Goal: Communication & Community: Answer question/provide support

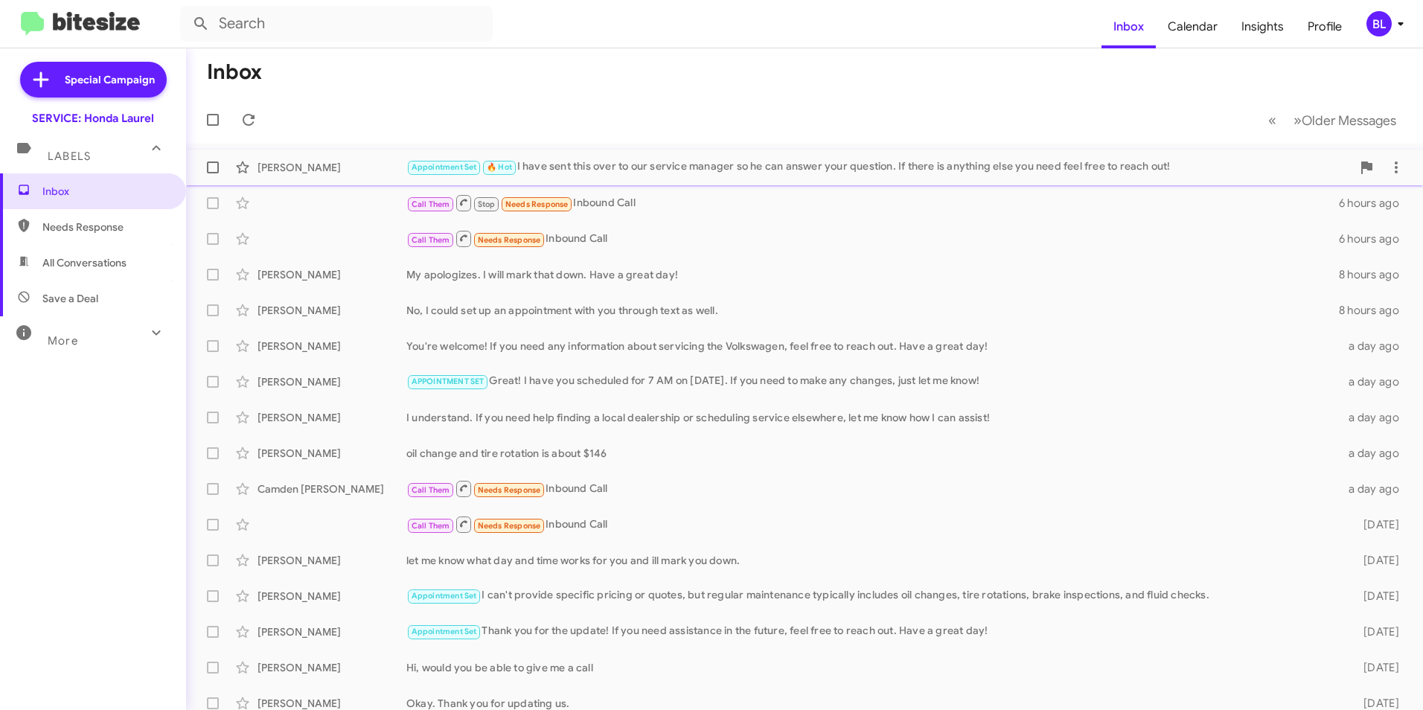
click at [580, 167] on div "Appointment Set 🔥 Hot I have sent this over to our service manager so he can an…" at bounding box center [878, 167] width 945 height 17
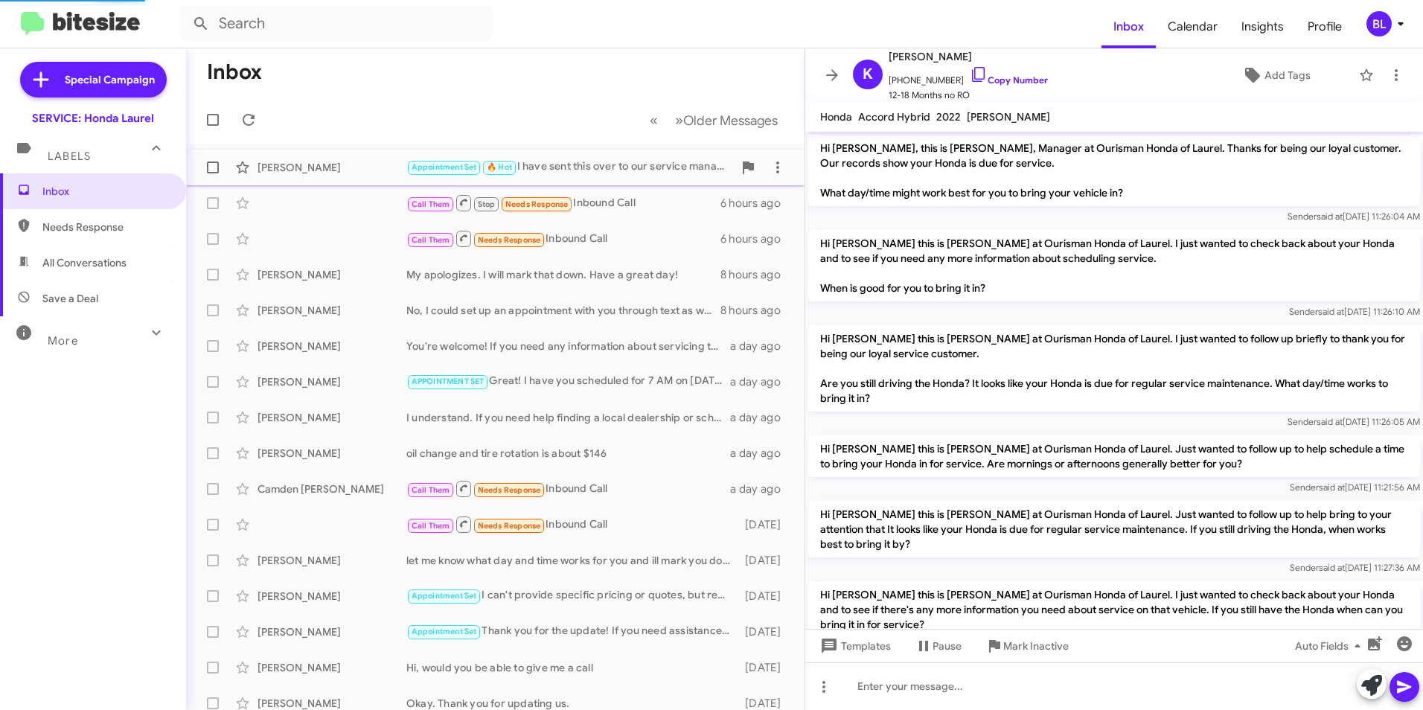
scroll to position [990, 0]
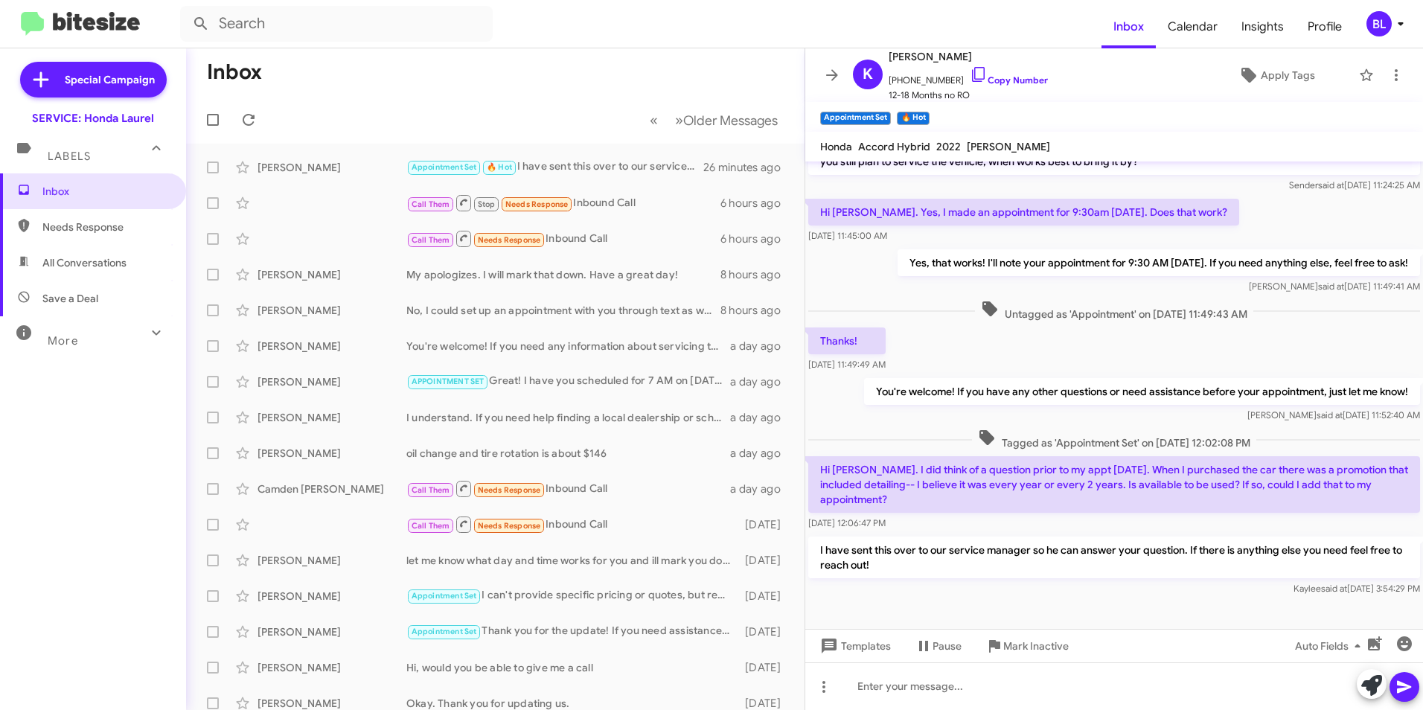
click at [855, 584] on div "I have sent this over to our service manager so he can answer your question. If…" at bounding box center [1114, 567] width 618 height 66
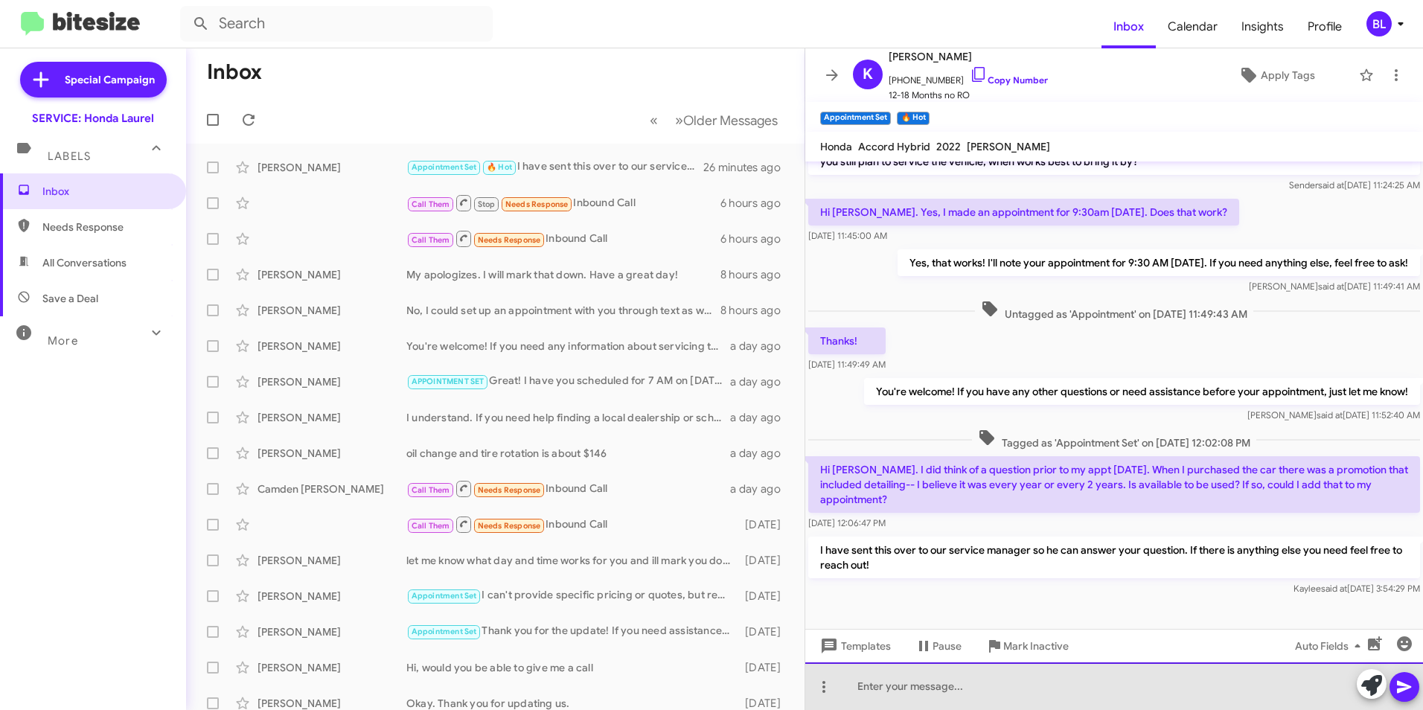
click at [872, 692] on div at bounding box center [1114, 687] width 618 height 48
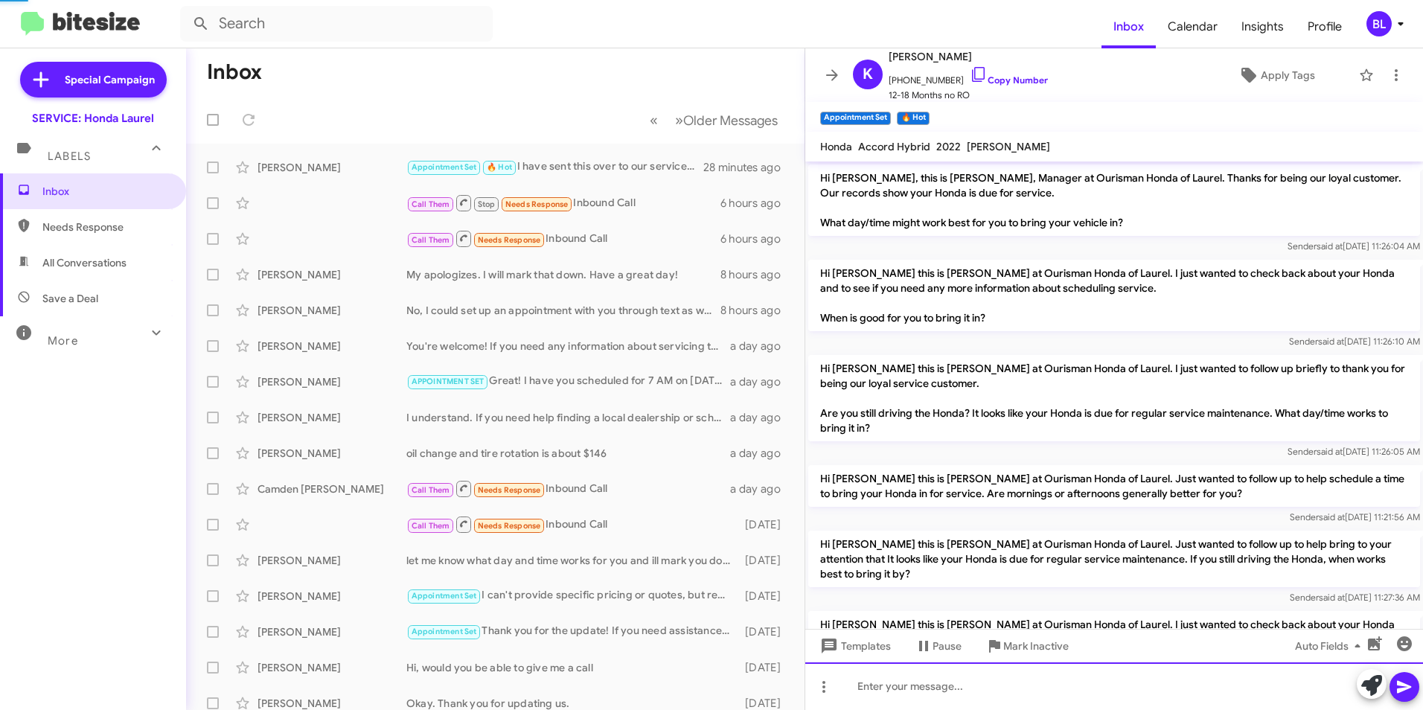
scroll to position [931, 0]
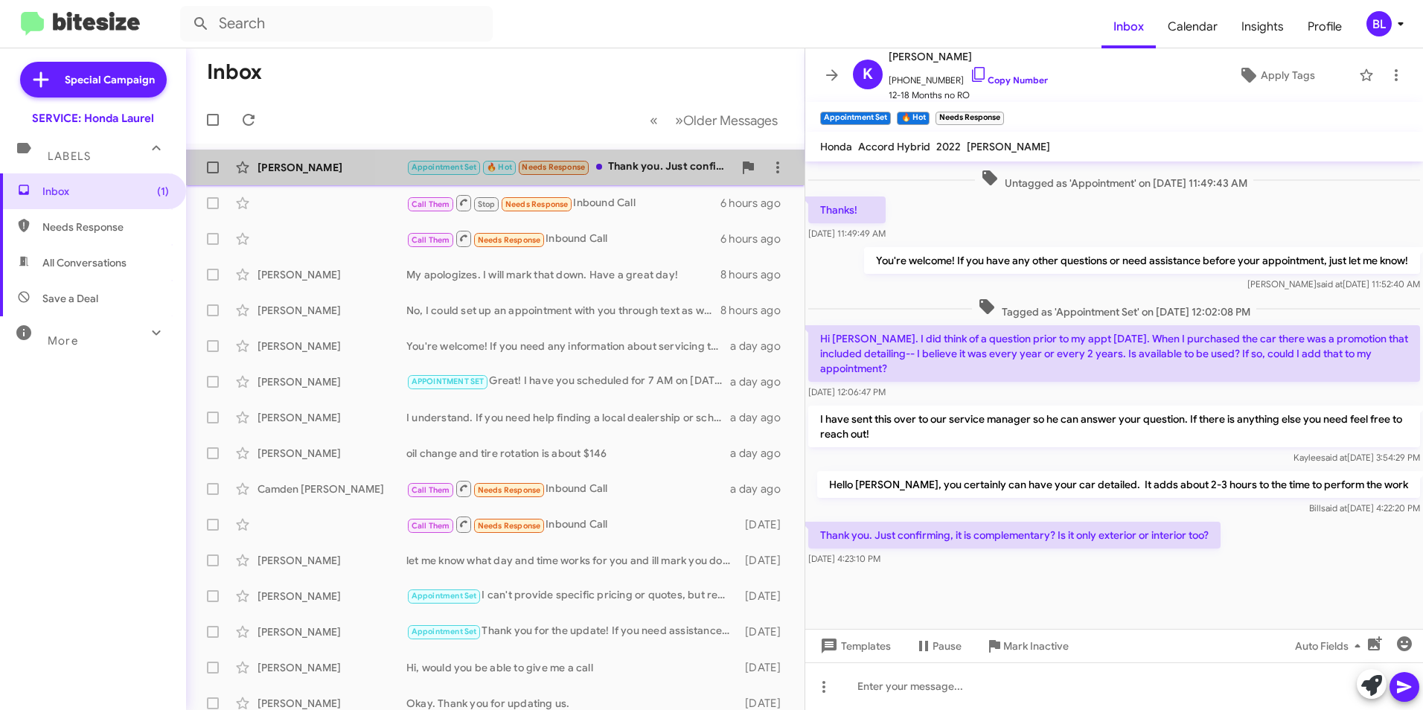
click at [617, 166] on div "Appointment Set 🔥 Hot Needs Response Thank you. Just confirming, it is compleme…" at bounding box center [569, 167] width 327 height 17
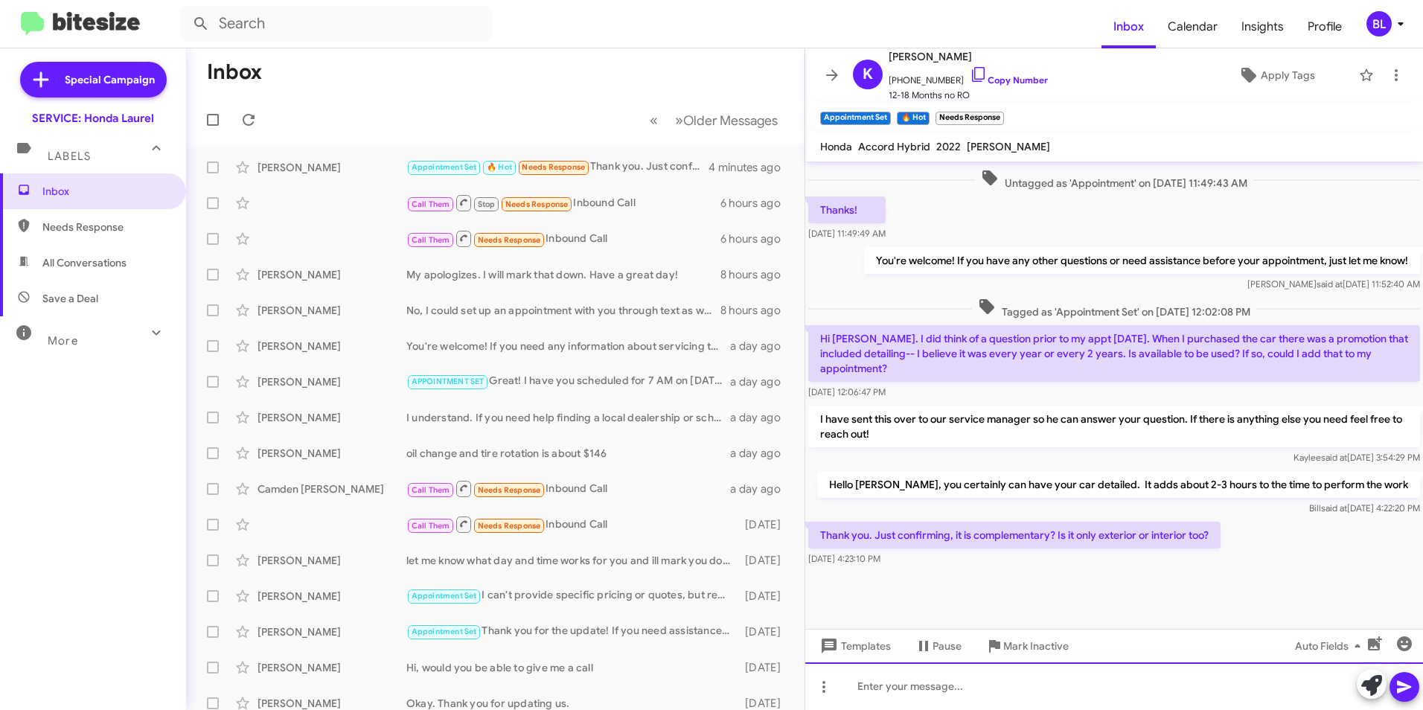
click at [867, 691] on div at bounding box center [1114, 687] width 618 height 48
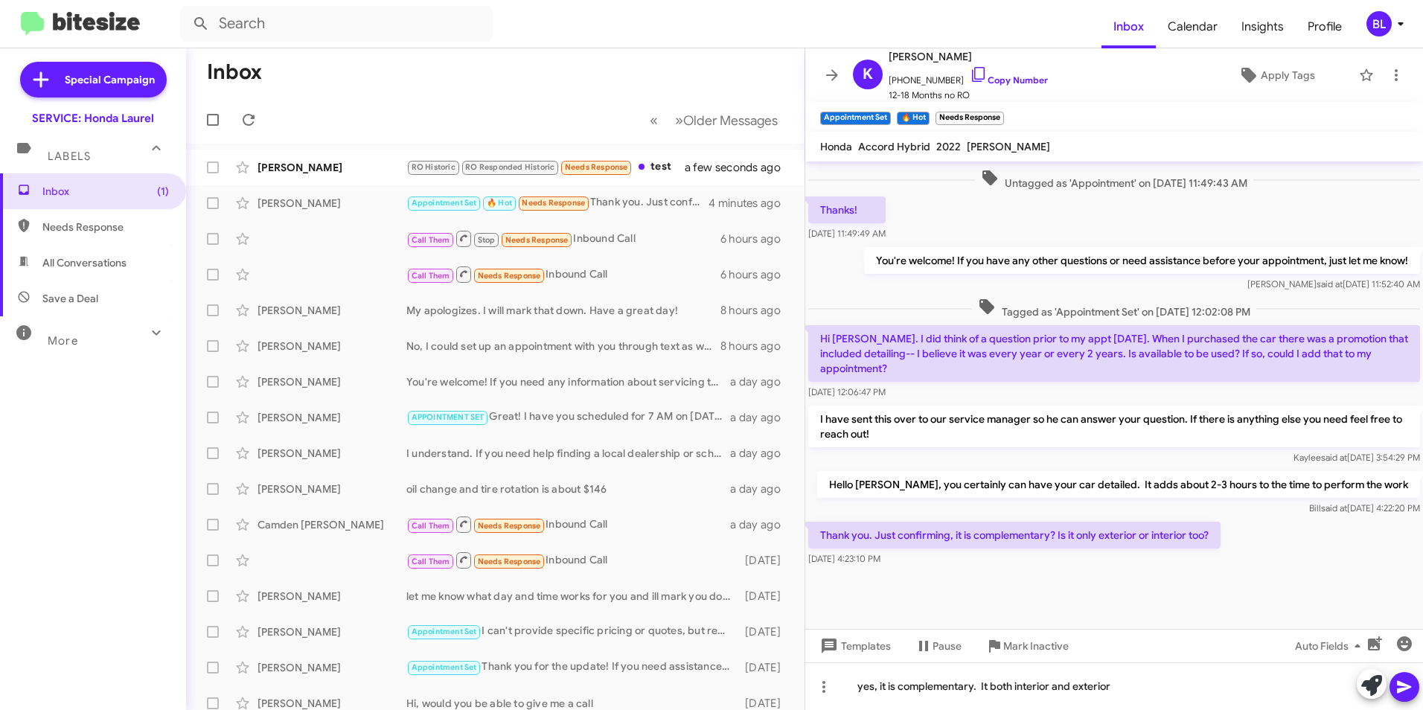
click at [1412, 681] on icon at bounding box center [1405, 687] width 18 height 18
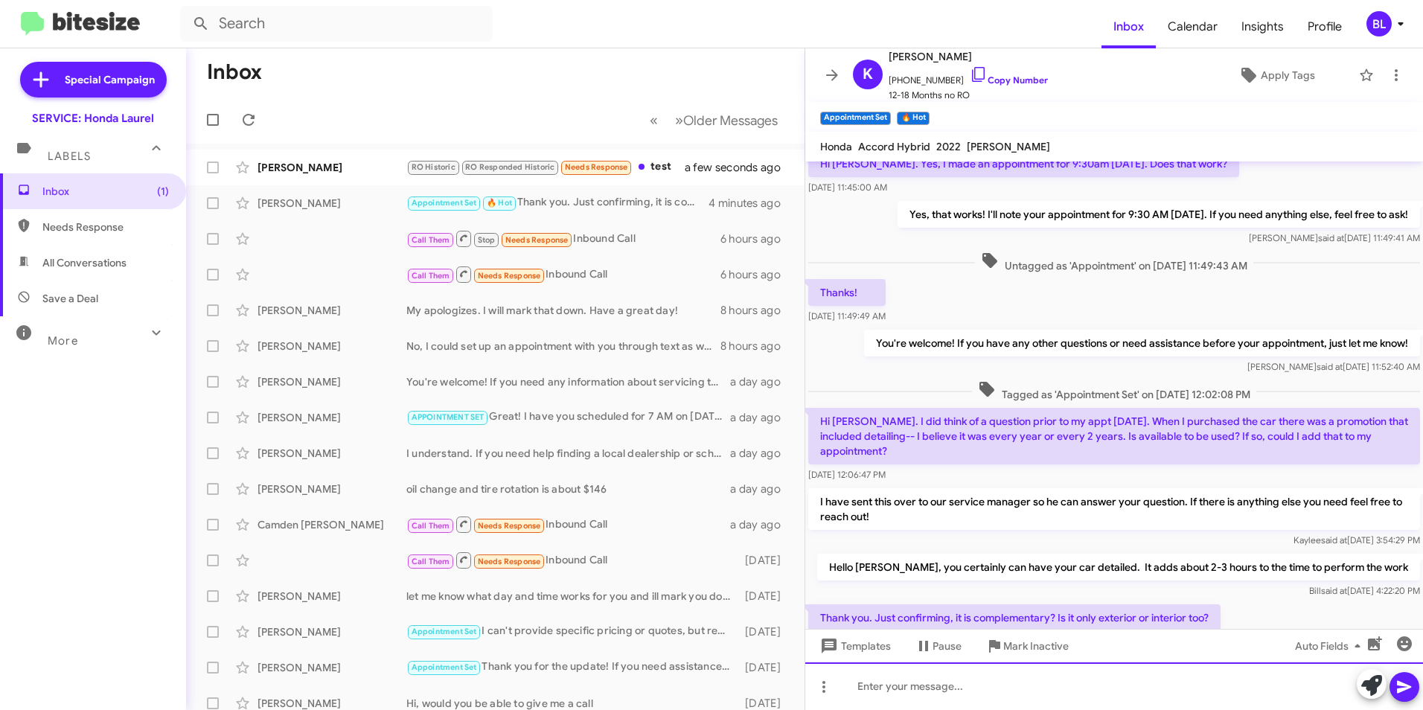
scroll to position [1297, 0]
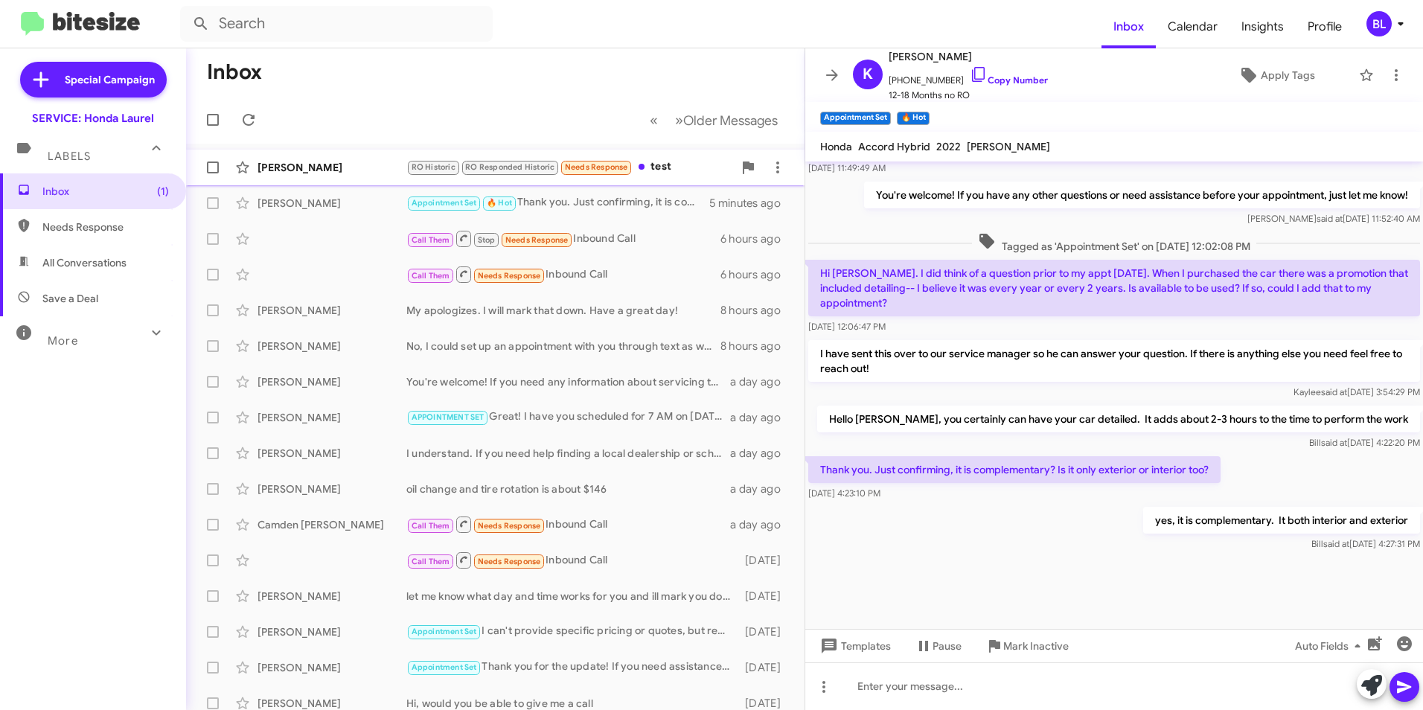
click at [638, 160] on div "RO Historic RO Responded Historic Needs Response test" at bounding box center [569, 167] width 327 height 17
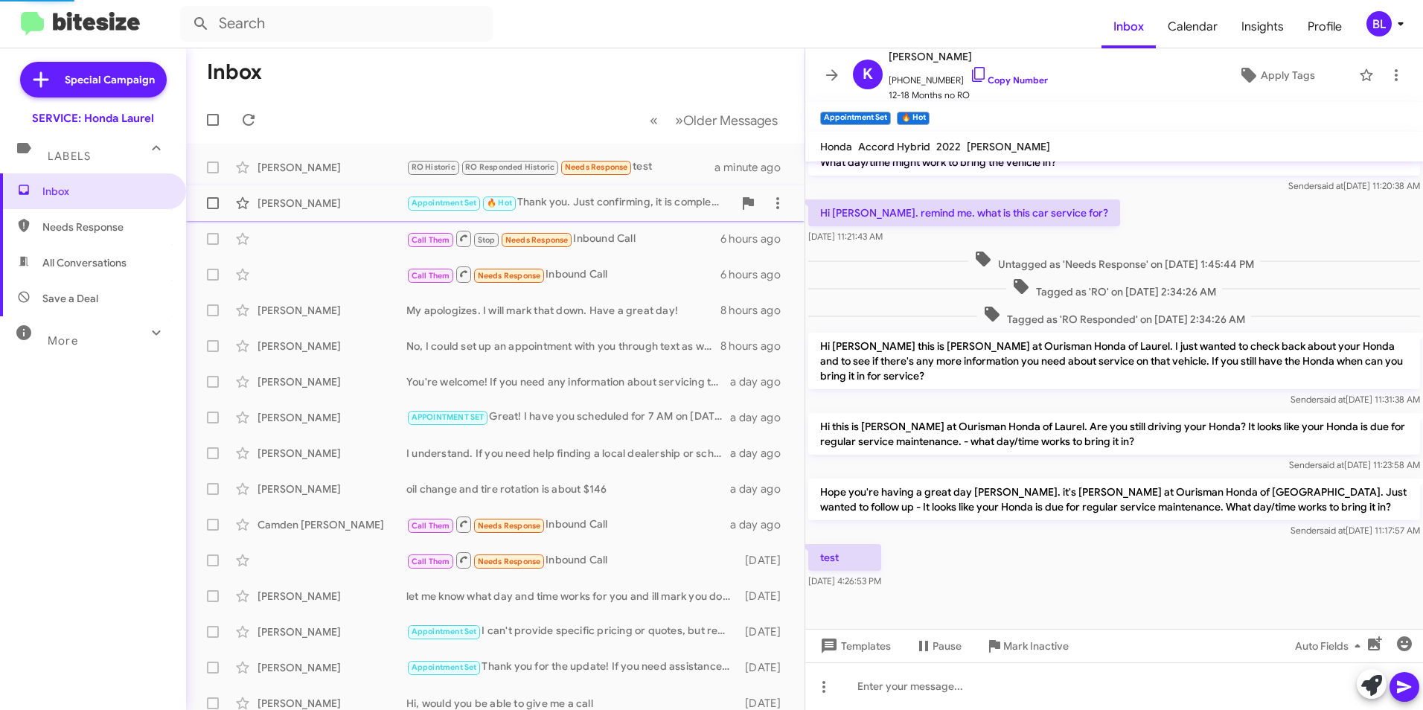
scroll to position [156, 0]
